Goal: Complete application form: Complete application form

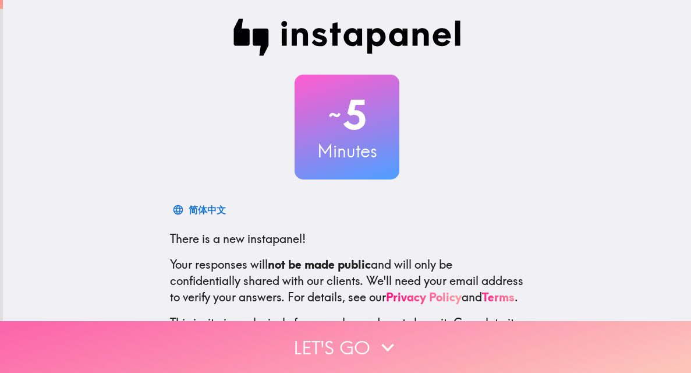
click at [366, 337] on button "Let's go" at bounding box center [345, 347] width 691 height 52
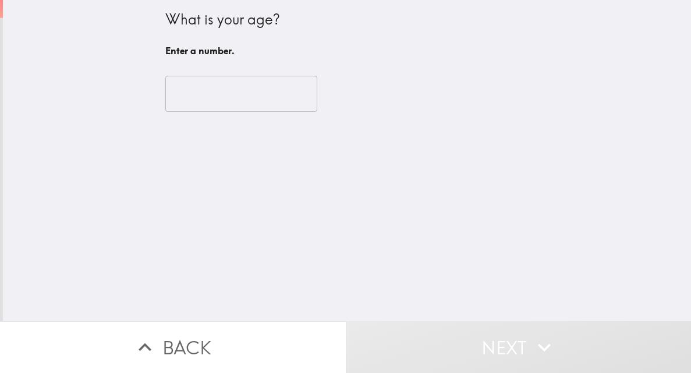
click at [223, 77] on input "number" at bounding box center [241, 94] width 152 height 36
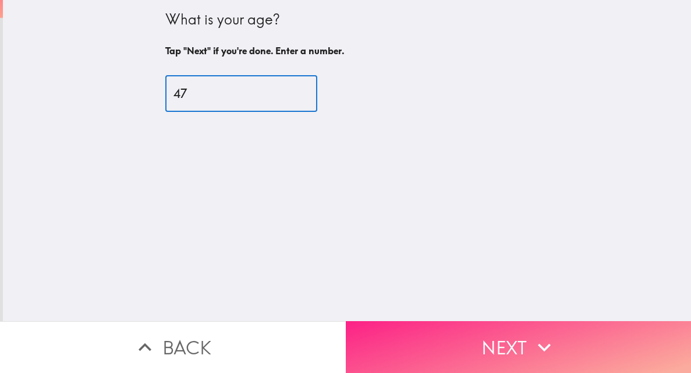
type input "47"
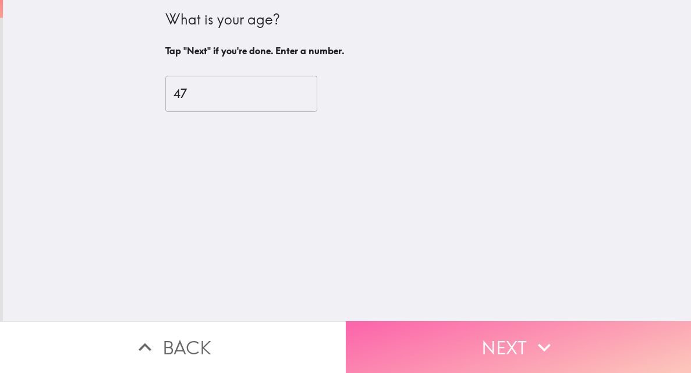
click at [477, 329] on button "Next" at bounding box center [519, 347] width 346 height 52
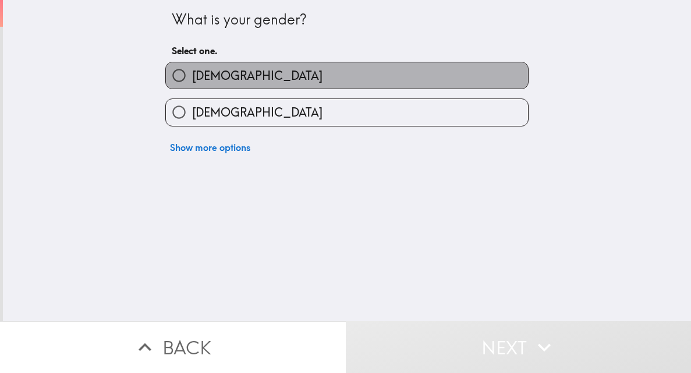
click at [217, 76] on label "[DEMOGRAPHIC_DATA]" at bounding box center [347, 75] width 362 height 26
click at [192, 76] on input "[DEMOGRAPHIC_DATA]" at bounding box center [179, 75] width 26 height 26
radio input "true"
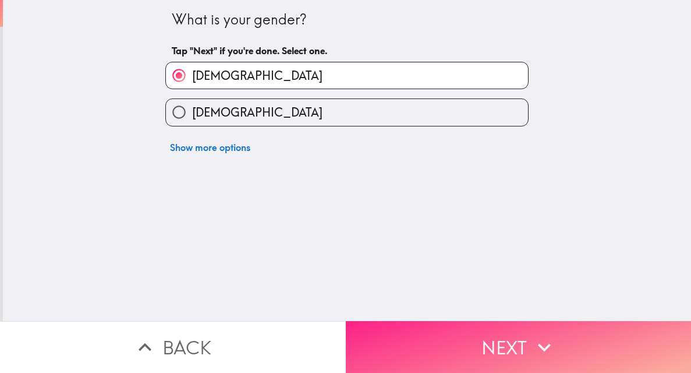
click at [565, 345] on button "Next" at bounding box center [519, 347] width 346 height 52
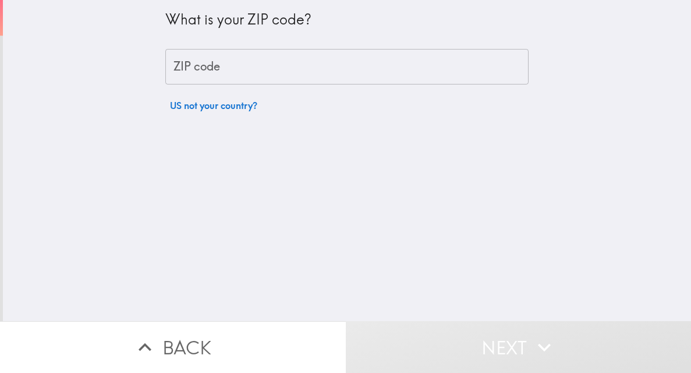
click at [236, 58] on input "ZIP code" at bounding box center [346, 67] width 363 height 36
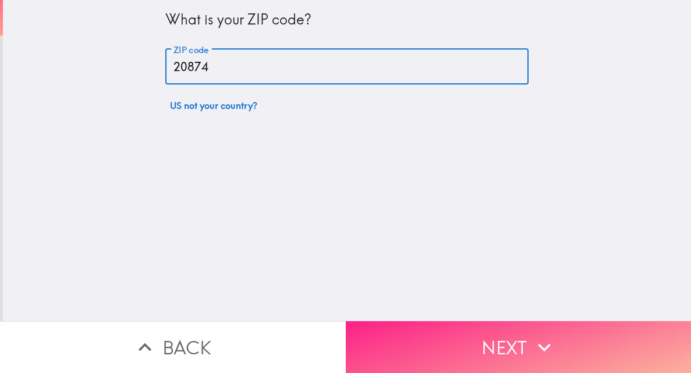
type input "20874"
click at [538, 334] on icon "button" at bounding box center [545, 347] width 26 height 26
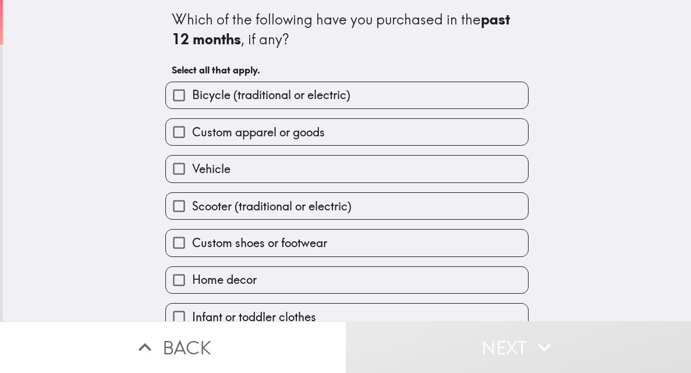
click at [175, 93] on input "Bicycle (traditional or electric)" at bounding box center [179, 95] width 26 height 26
checkbox input "true"
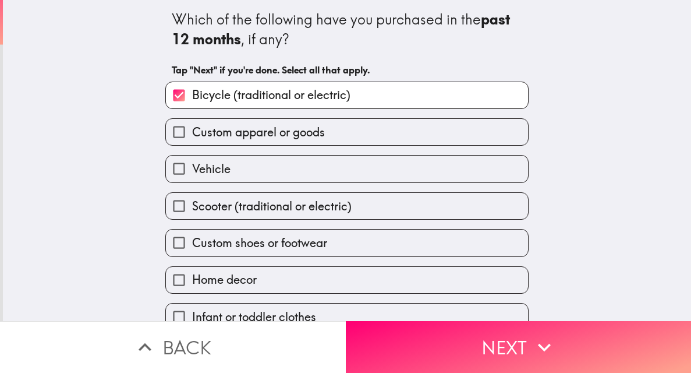
click at [169, 130] on input "Custom apparel or goods" at bounding box center [179, 132] width 26 height 26
checkbox input "true"
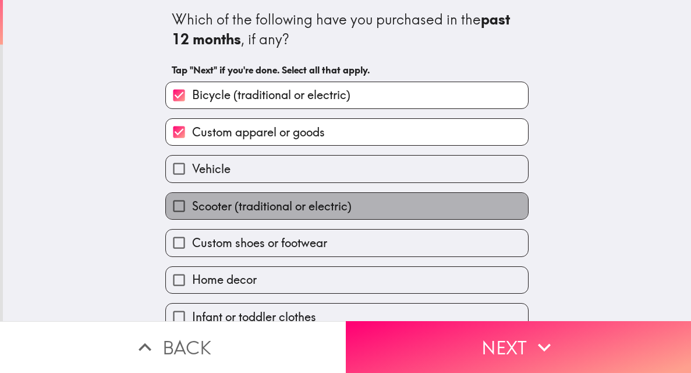
click at [271, 215] on label "Scooter (traditional or electric)" at bounding box center [347, 206] width 362 height 26
click at [192, 215] on input "Scooter (traditional or electric)" at bounding box center [179, 206] width 26 height 26
checkbox input "true"
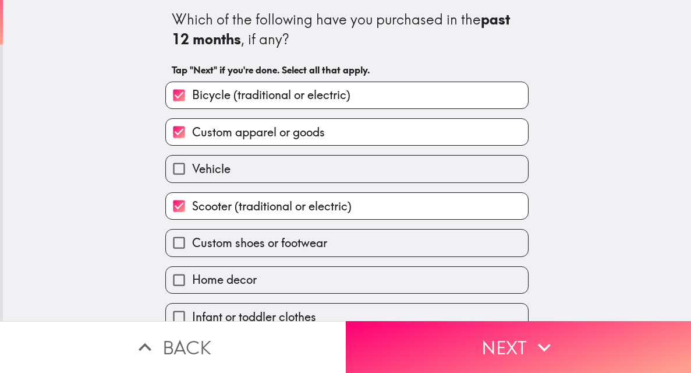
scroll to position [55, 0]
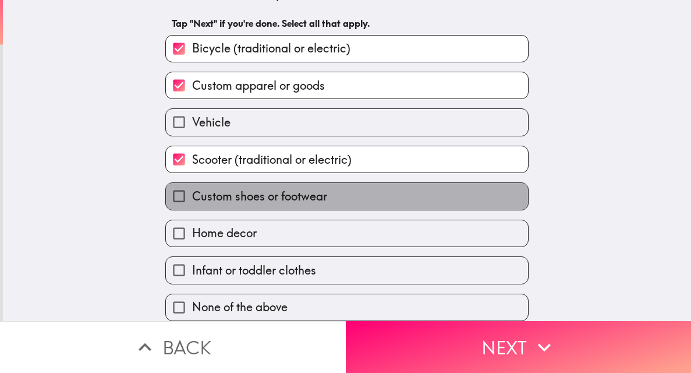
click at [266, 195] on span "Custom shoes or footwear" at bounding box center [259, 196] width 135 height 16
click at [192, 195] on input "Custom shoes or footwear" at bounding box center [179, 196] width 26 height 26
checkbox input "true"
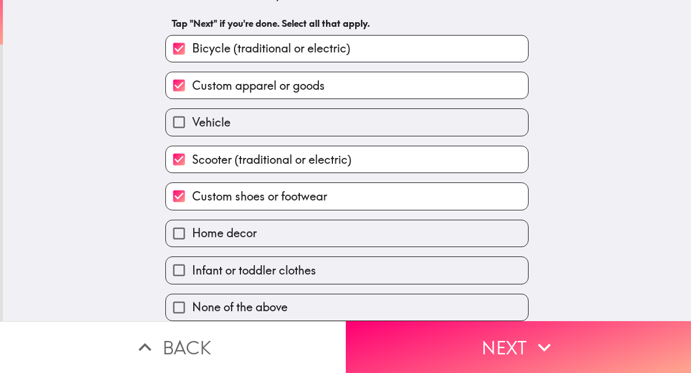
click at [256, 221] on label "Home decor" at bounding box center [347, 233] width 362 height 26
click at [192, 221] on input "Home decor" at bounding box center [179, 233] width 26 height 26
checkbox input "true"
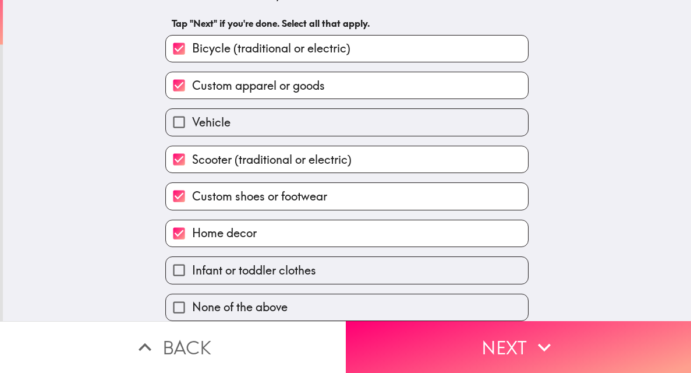
click at [260, 257] on label "Infant or toddler clothes" at bounding box center [347, 270] width 362 height 26
click at [192, 257] on input "Infant or toddler clothes" at bounding box center [179, 270] width 26 height 26
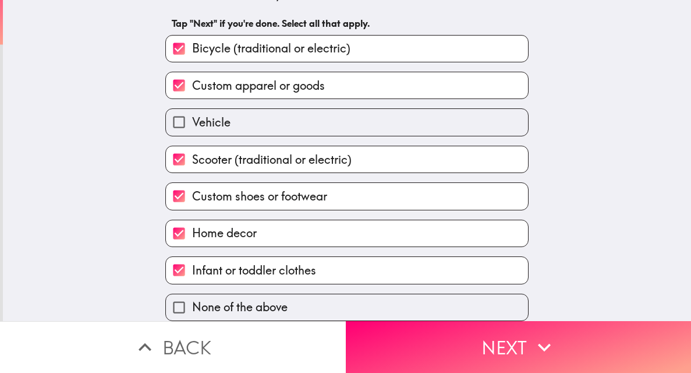
click at [168, 260] on input "Infant or toddler clothes" at bounding box center [179, 270] width 26 height 26
checkbox input "false"
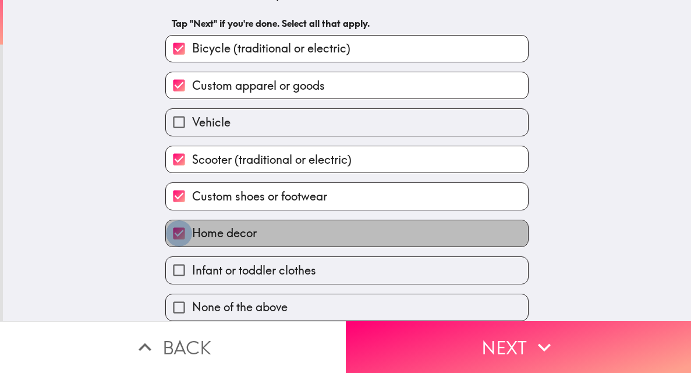
click at [171, 226] on input "Home decor" at bounding box center [179, 233] width 26 height 26
checkbox input "false"
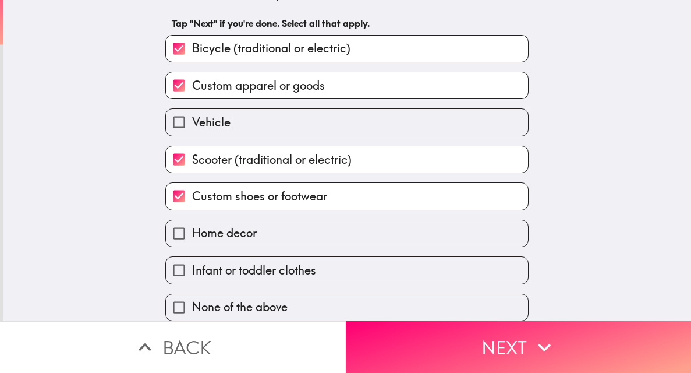
click at [174, 199] on input "Custom shoes or footwear" at bounding box center [179, 196] width 26 height 26
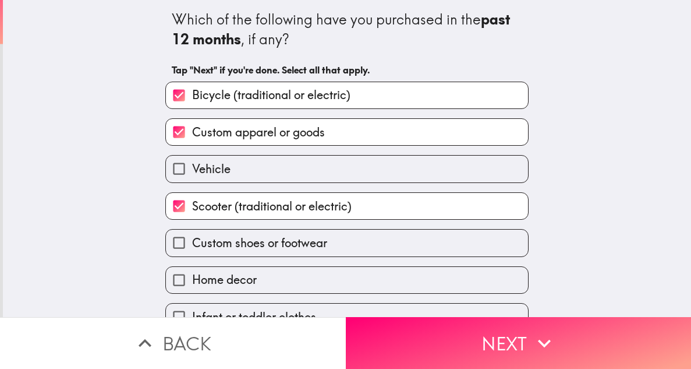
scroll to position [58, 0]
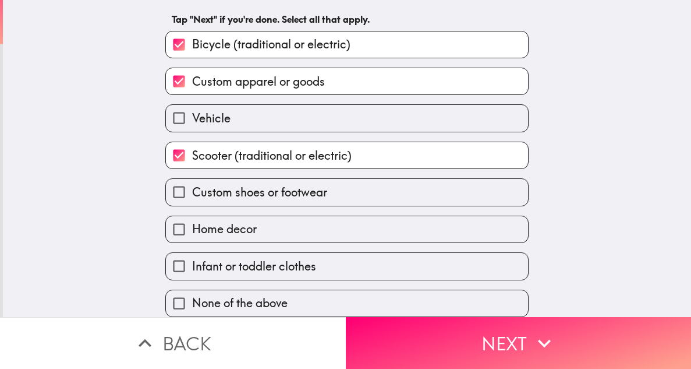
click at [167, 182] on input "Custom shoes or footwear" at bounding box center [179, 192] width 26 height 26
checkbox input "true"
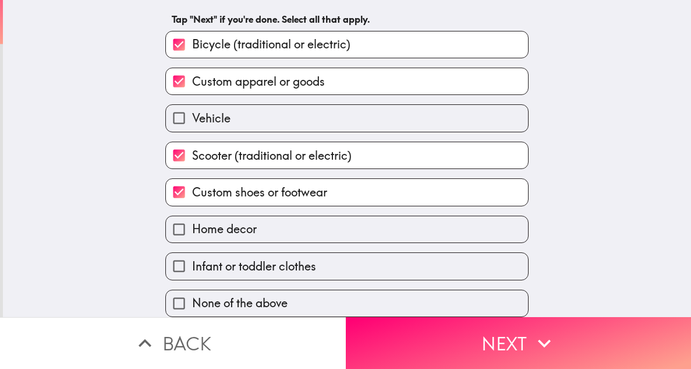
click at [174, 218] on input "Home decor" at bounding box center [179, 229] width 26 height 26
checkbox input "true"
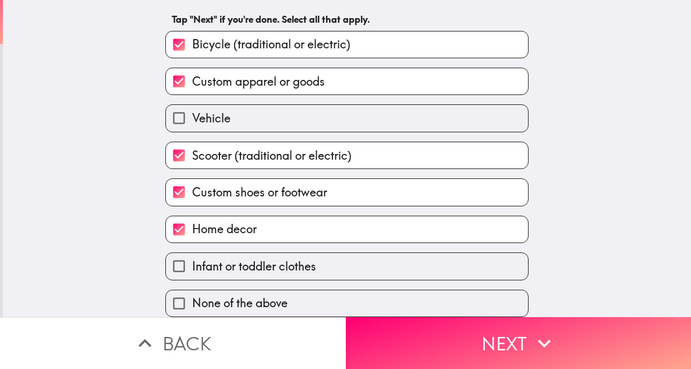
click at [167, 256] on input "Infant or toddler clothes" at bounding box center [179, 266] width 26 height 26
checkbox input "true"
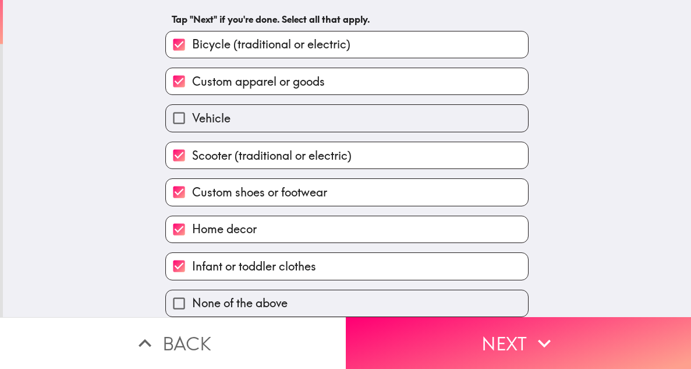
scroll to position [59, 0]
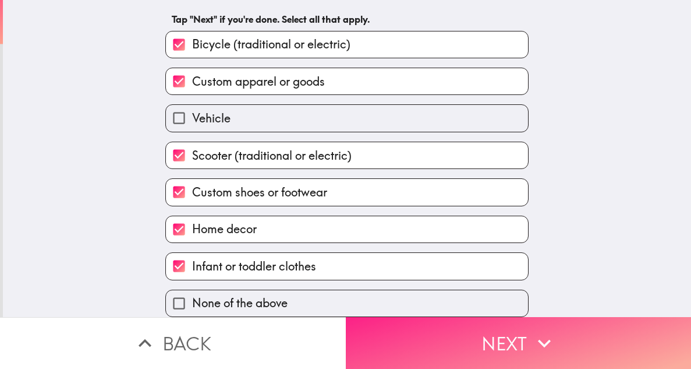
click at [515, 334] on button "Next" at bounding box center [519, 343] width 346 height 52
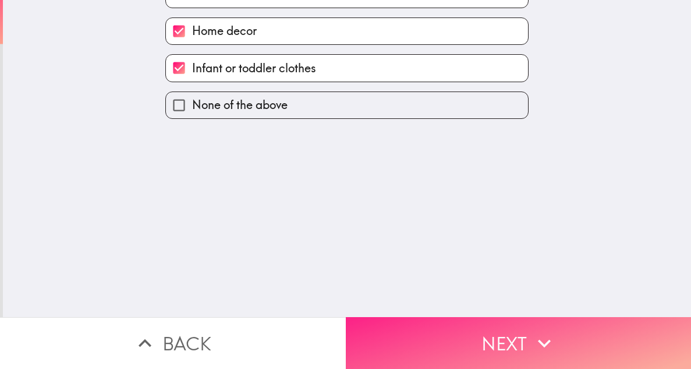
scroll to position [0, 0]
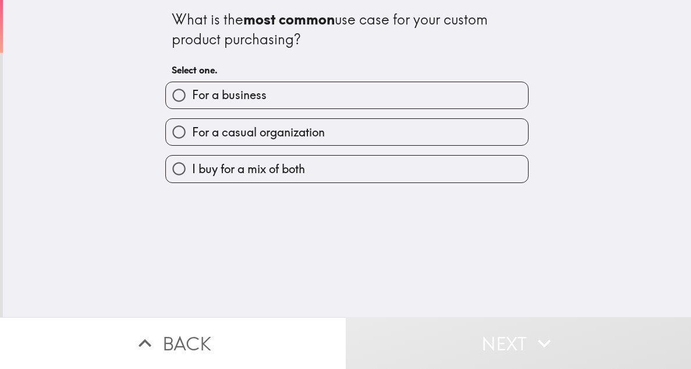
click at [166, 169] on input "I buy for a mix of both" at bounding box center [179, 169] width 26 height 26
radio input "true"
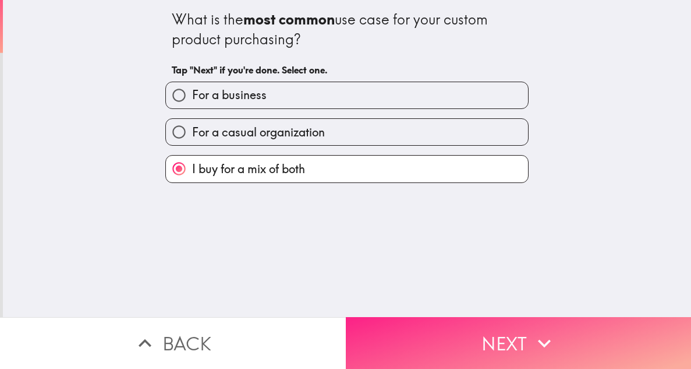
click at [536, 330] on icon "button" at bounding box center [545, 343] width 26 height 26
